Goal: Book appointment/travel/reservation

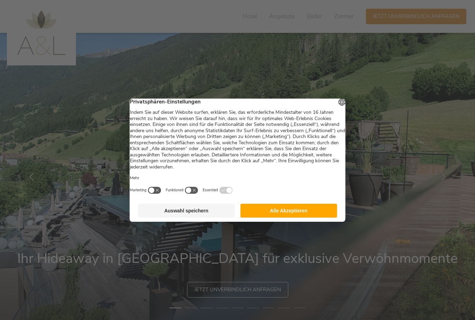
click at [319, 212] on button "Alle Akzeptieren" at bounding box center [288, 211] width 97 height 14
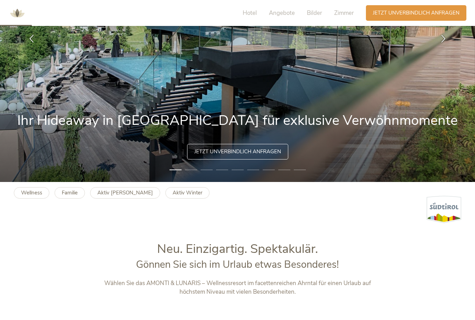
scroll to position [139, 0]
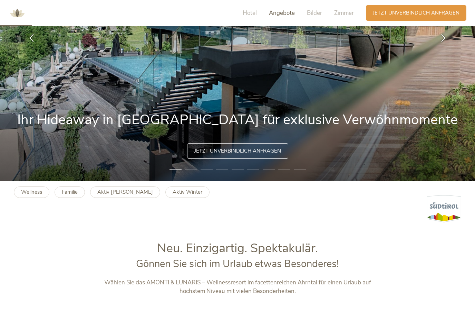
click at [291, 14] on span "Angebote" at bounding box center [282, 13] width 26 height 8
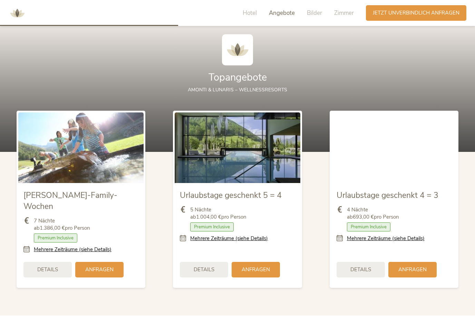
scroll to position [775, 0]
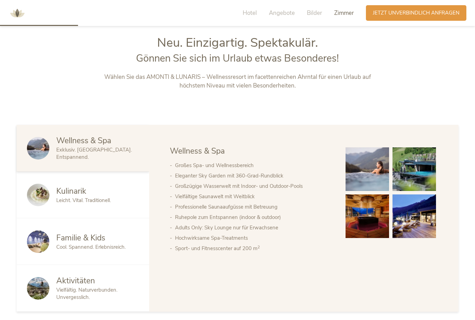
click at [349, 12] on span "Zimmer" at bounding box center [344, 13] width 20 height 8
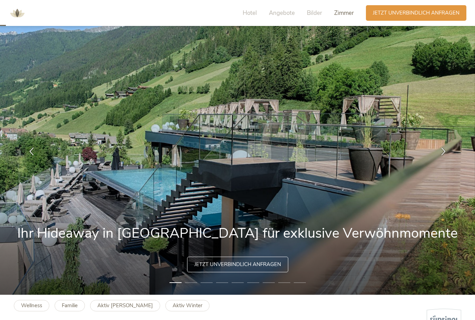
scroll to position [26, 0]
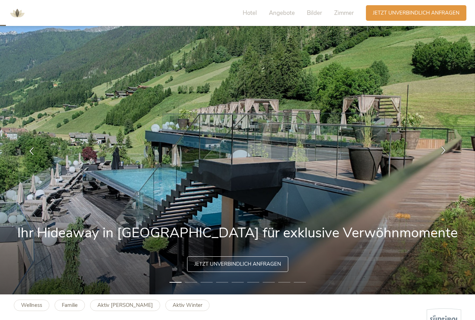
click at [442, 162] on div at bounding box center [444, 151] width 22 height 22
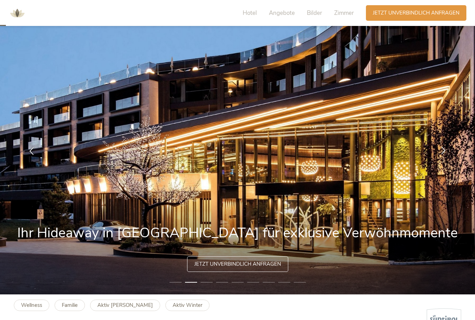
click at [447, 154] on icon at bounding box center [444, 150] width 8 height 8
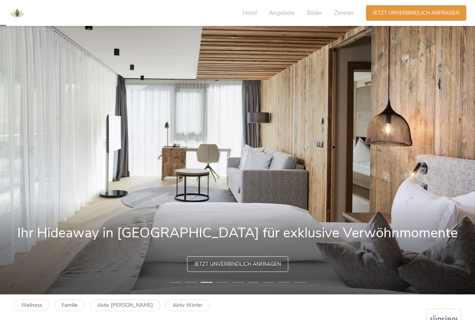
click at [450, 161] on div at bounding box center [444, 151] width 22 height 22
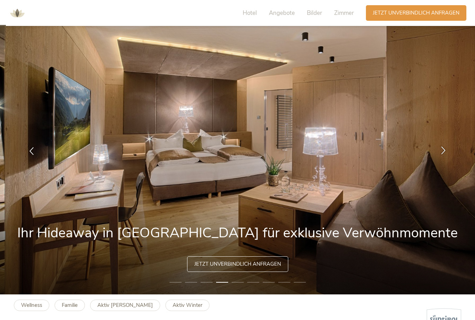
click at [449, 160] on div at bounding box center [444, 151] width 22 height 22
click at [444, 154] on icon at bounding box center [444, 150] width 8 height 8
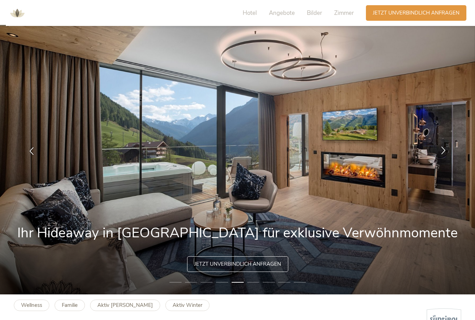
click at [444, 154] on icon at bounding box center [444, 150] width 8 height 8
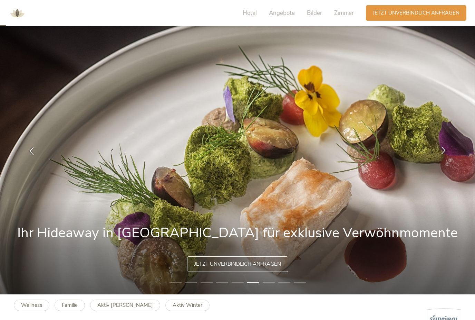
click at [446, 154] on icon at bounding box center [444, 150] width 8 height 8
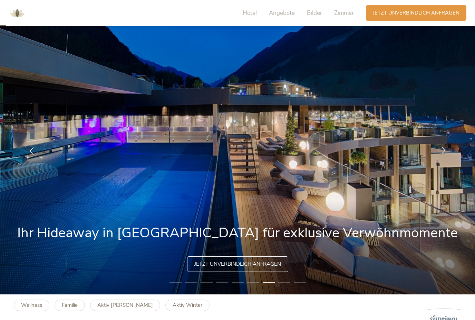
click at [445, 154] on icon at bounding box center [444, 150] width 8 height 8
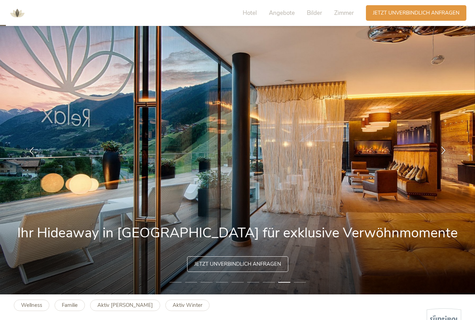
click at [447, 154] on icon at bounding box center [444, 150] width 8 height 8
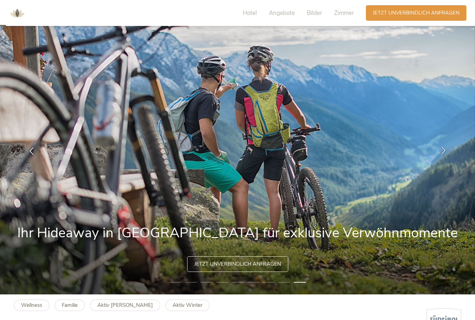
click at [446, 154] on icon at bounding box center [444, 150] width 8 height 8
click at [447, 154] on icon at bounding box center [444, 150] width 8 height 8
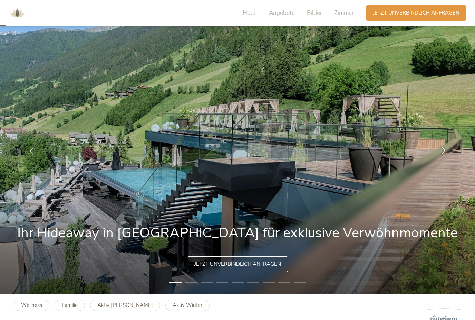
click at [446, 154] on icon at bounding box center [444, 150] width 8 height 8
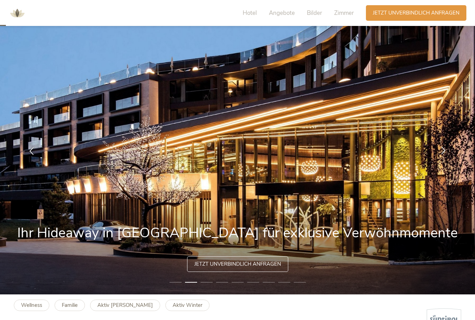
click at [448, 162] on div at bounding box center [444, 151] width 22 height 22
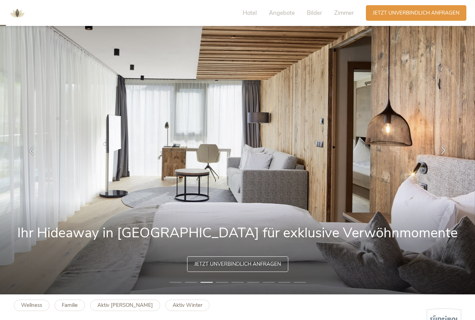
click at [450, 161] on div at bounding box center [444, 151] width 22 height 22
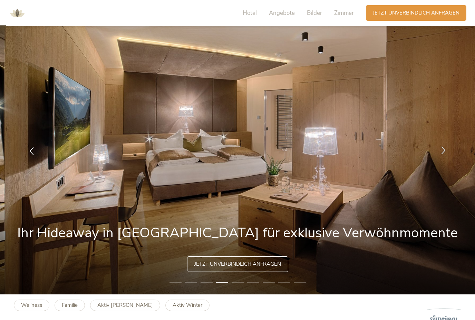
click at [448, 162] on div at bounding box center [444, 151] width 22 height 22
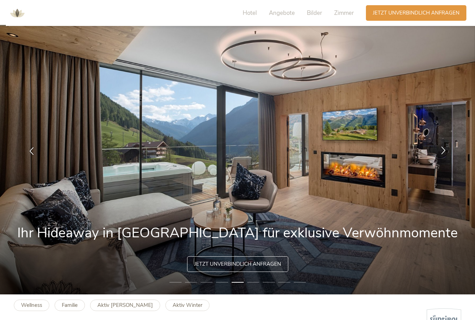
click at [449, 161] on div at bounding box center [444, 151] width 22 height 22
click at [447, 154] on icon at bounding box center [444, 150] width 8 height 8
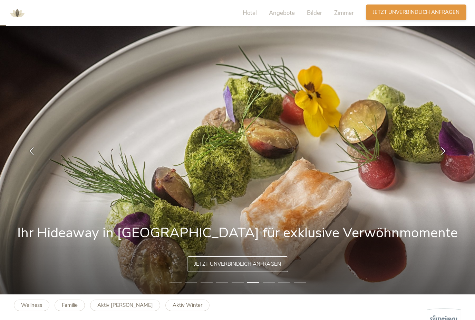
click at [416, 9] on span "Jetzt unverbindlich anfragen" at bounding box center [416, 12] width 87 height 7
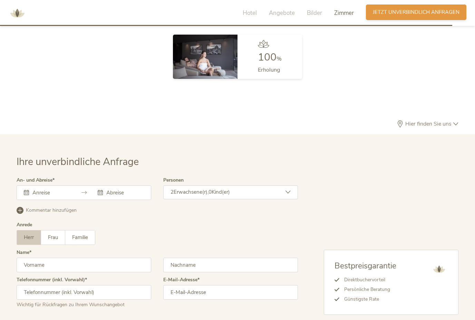
scroll to position [2066, 0]
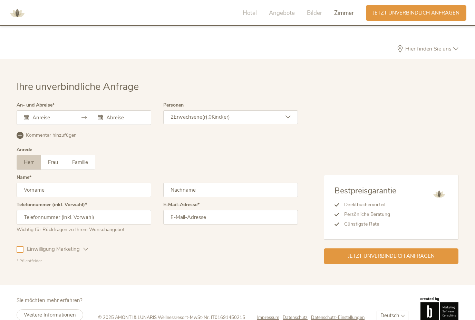
click at [46, 121] on input "text" at bounding box center [50, 117] width 39 height 7
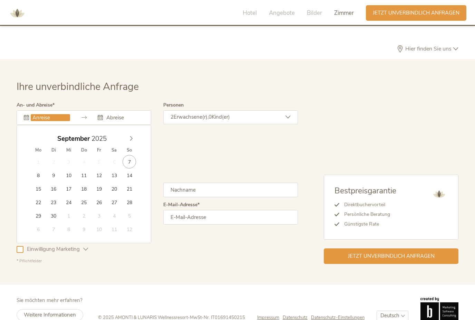
click at [132, 145] on div "September 2025" at bounding box center [84, 138] width 106 height 13
click at [135, 142] on span at bounding box center [131, 137] width 12 height 10
type input "08.10.2025"
type input "12.10.2025"
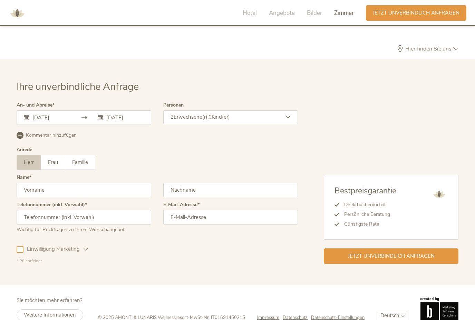
click at [41, 197] on input "text" at bounding box center [84, 189] width 135 height 15
type input "Patrick"
click at [244, 197] on input "text" at bounding box center [230, 189] width 135 height 15
type input "genentz"
click at [224, 224] on input "email" at bounding box center [230, 217] width 135 height 15
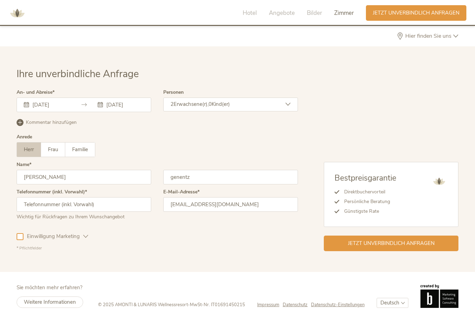
scroll to position [2088, 0]
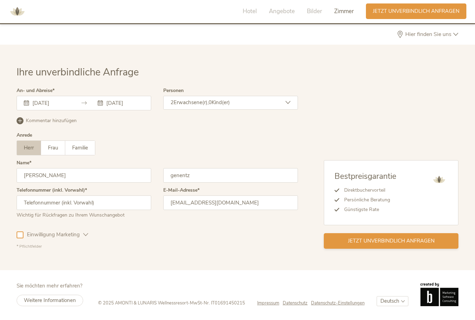
type input "genentz.patrick@gmail.com"
click at [399, 239] on span "Jetzt unverbindlich anfragen" at bounding box center [391, 242] width 87 height 7
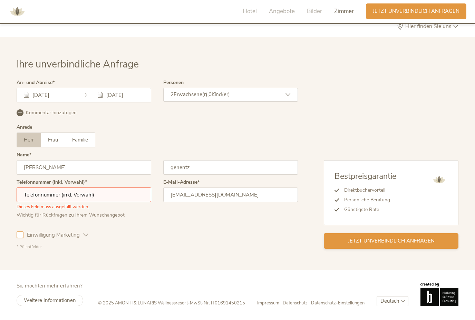
scroll to position [2074, 0]
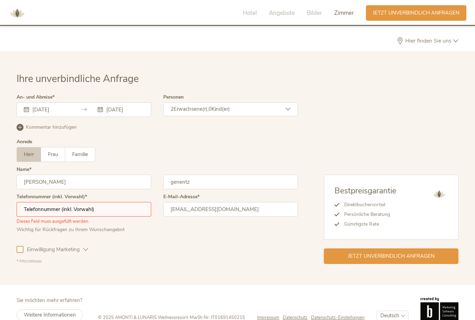
click at [38, 216] on input "text" at bounding box center [84, 209] width 135 height 15
type input "015783522120"
click at [408, 259] on span "Jetzt unverbindlich anfragen" at bounding box center [391, 255] width 87 height 7
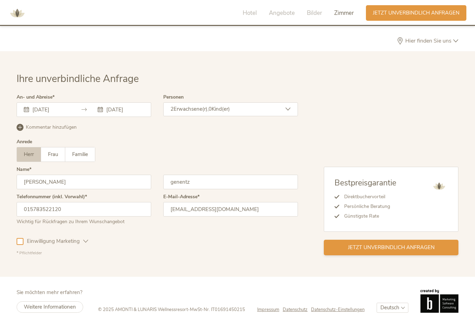
scroll to position [2066, 0]
